Goal: Check status: Check status

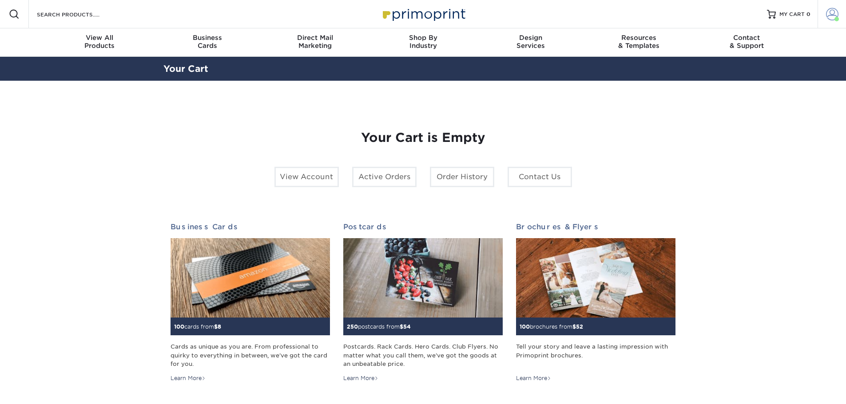
click at [827, 16] on span at bounding box center [832, 14] width 12 height 12
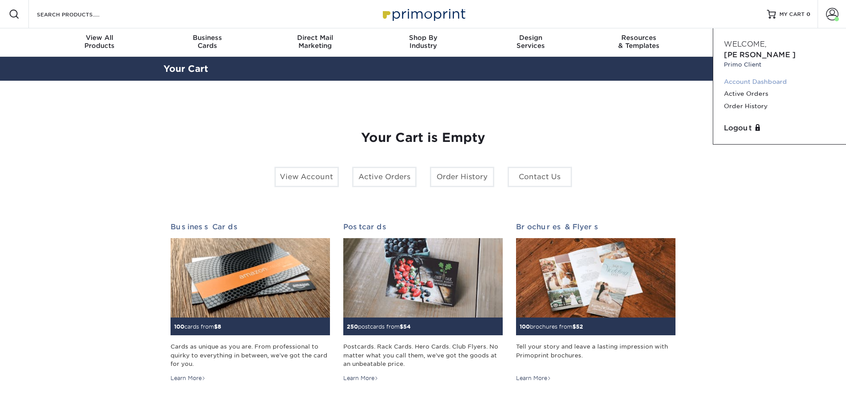
click at [741, 76] on link "Account Dashboard" at bounding box center [779, 82] width 111 height 12
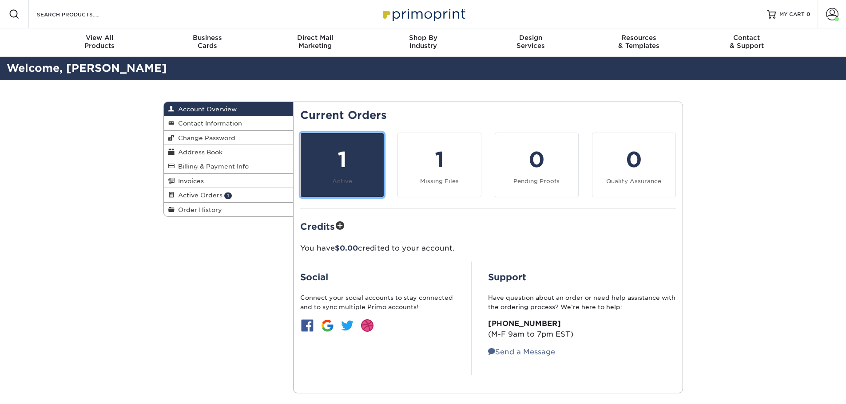
click at [364, 174] on div "1" at bounding box center [342, 160] width 72 height 32
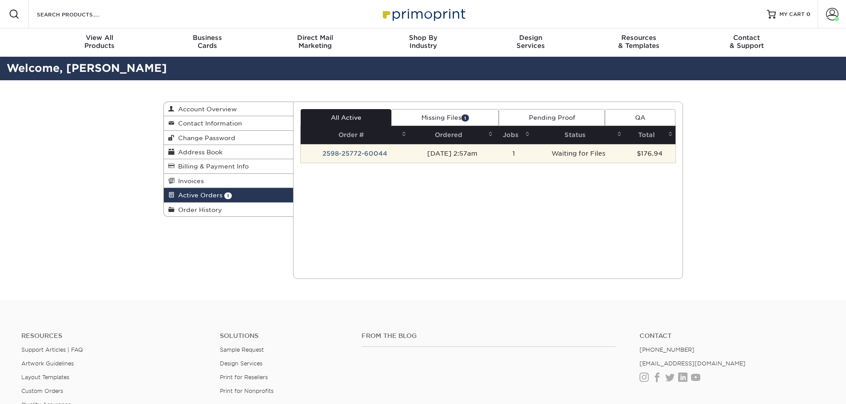
click at [365, 154] on td "2598-25772-60044" at bounding box center [354, 153] width 108 height 19
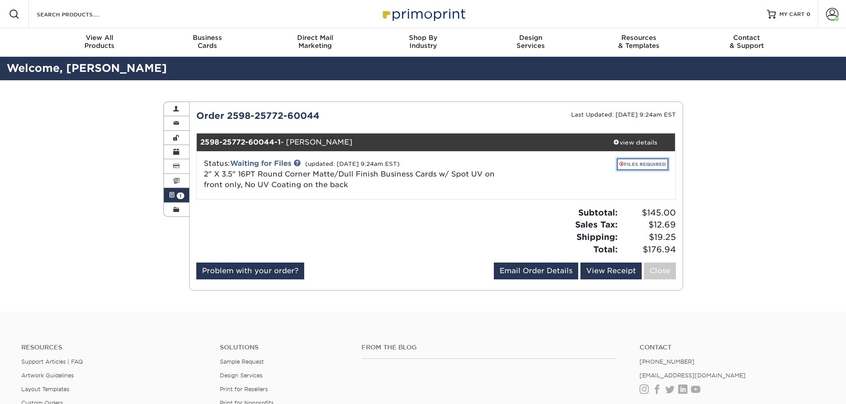
click at [643, 162] on link "FILES REQUIRED" at bounding box center [642, 164] width 51 height 12
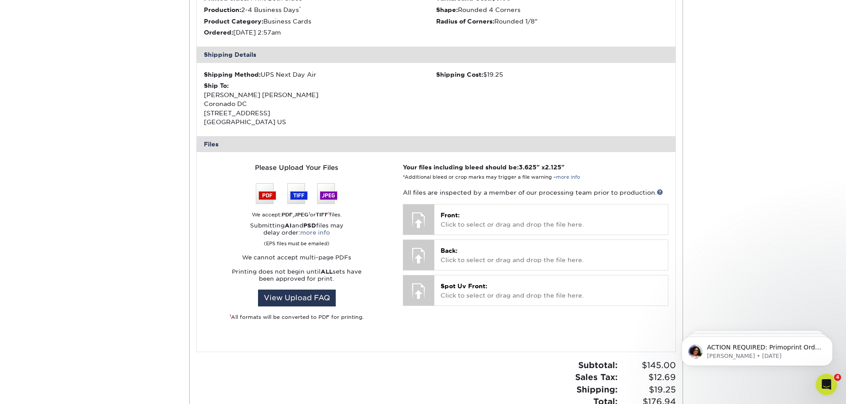
scroll to position [266, 0]
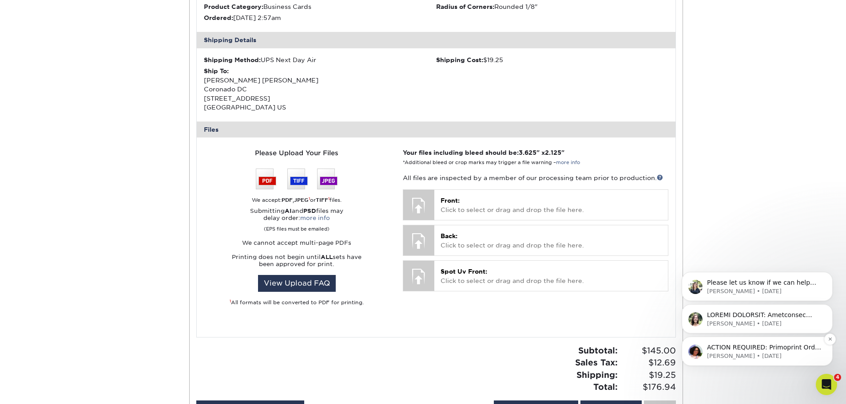
click at [735, 359] on p "[PERSON_NAME] • [DATE]" at bounding box center [764, 356] width 115 height 8
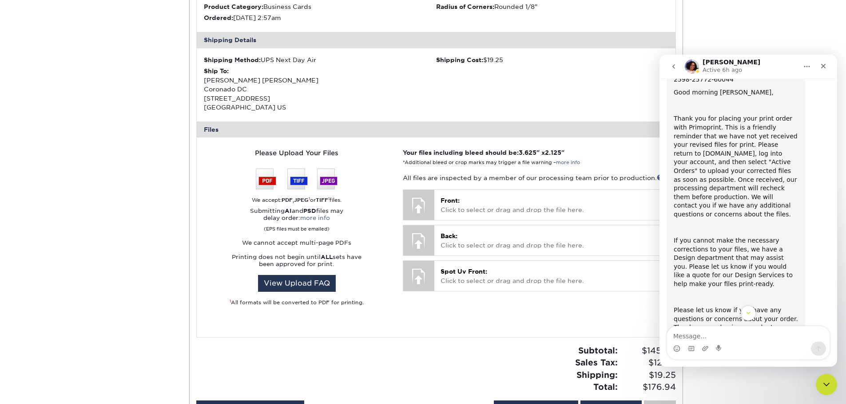
scroll to position [74, 0]
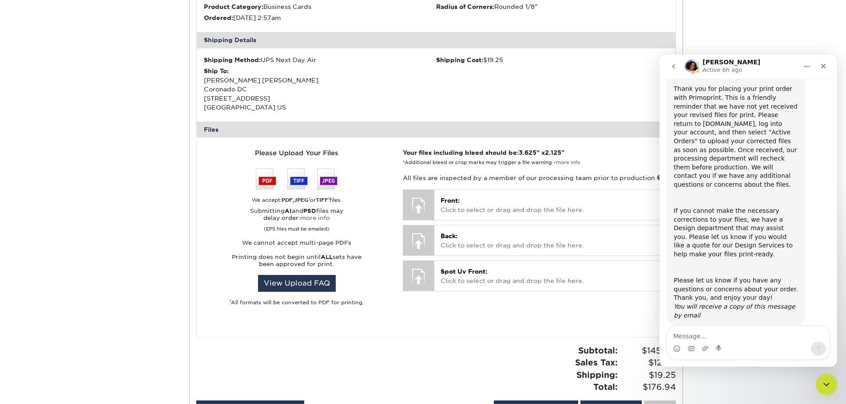
click at [672, 70] on icon "go back" at bounding box center [673, 66] width 7 height 7
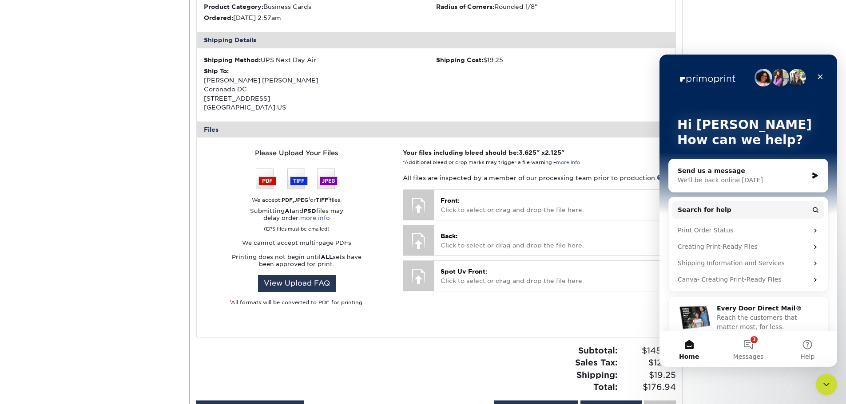
scroll to position [0, 0]
click at [746, 339] on button "3 Messages" at bounding box center [747, 350] width 59 height 36
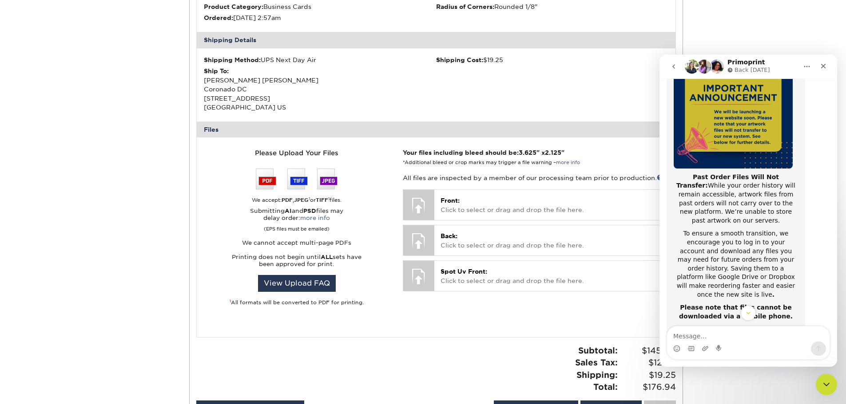
scroll to position [141, 0]
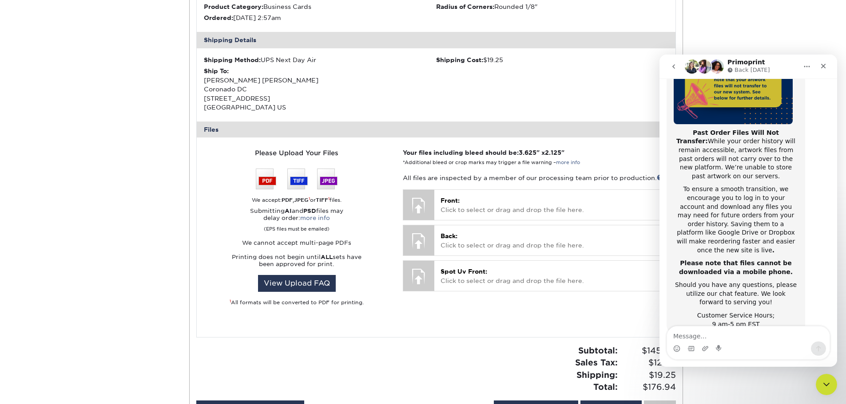
click at [674, 65] on icon "go back" at bounding box center [673, 66] width 3 height 4
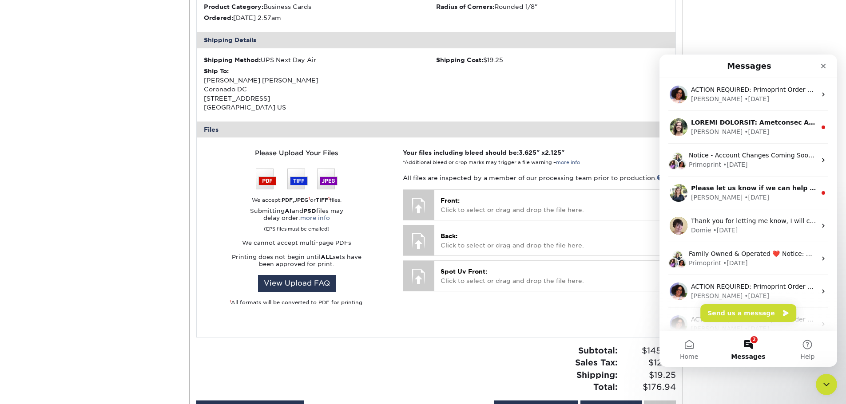
scroll to position [0, 0]
click at [744, 132] on div "• [DATE]" at bounding box center [756, 131] width 25 height 9
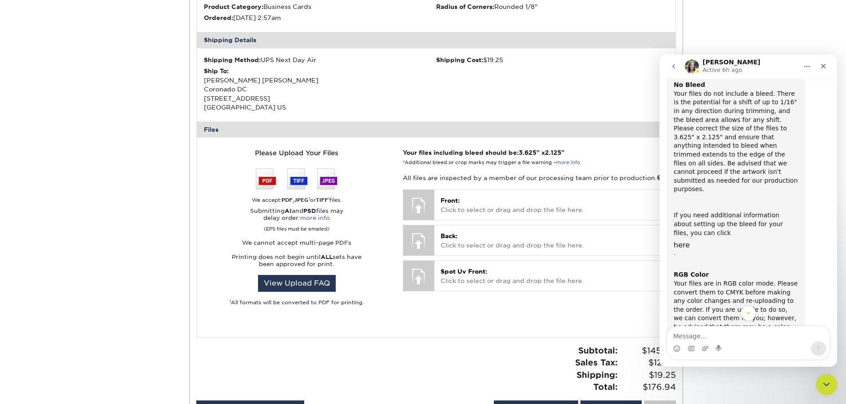
scroll to position [99, 0]
drag, startPoint x: 738, startPoint y: 186, endPoint x: 702, endPoint y: 146, distance: 53.4
click at [702, 146] on div "ACTION REQUIRED: Primoprint Order 2598-25772-60044 Thank you for placing your o…" at bounding box center [735, 388] width 124 height 752
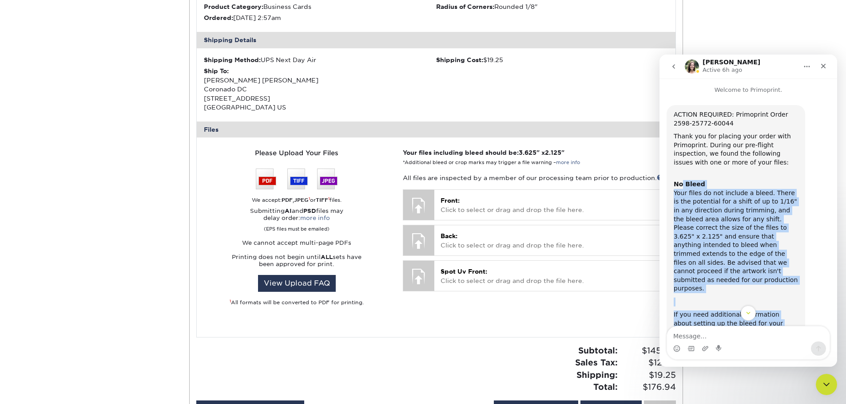
scroll to position [0, 0]
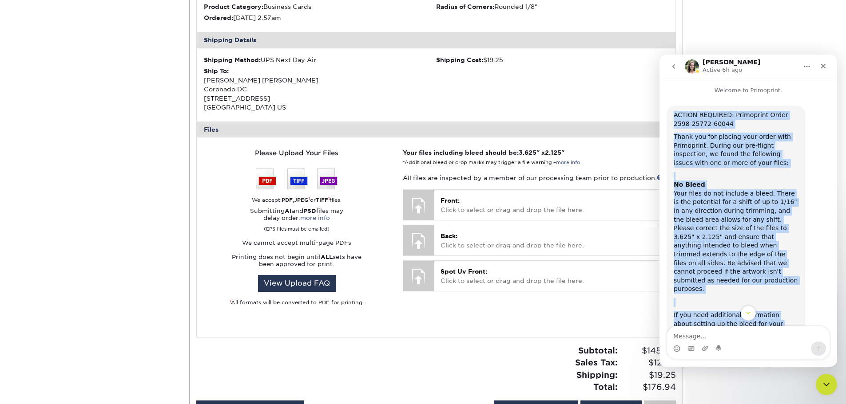
drag, startPoint x: 701, startPoint y: 299, endPoint x: 674, endPoint y: 117, distance: 183.6
copy div "ACTION REQUIRED: Primoprint Order 2598-25772-60044 Thank you for placing your o…"
